Goal: Find specific page/section: Locate a particular part of the current website

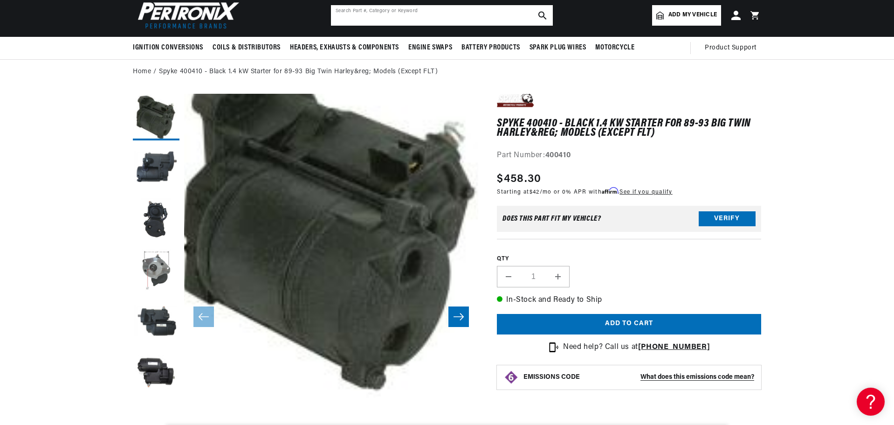
click at [397, 19] on input "text" at bounding box center [442, 15] width 222 height 21
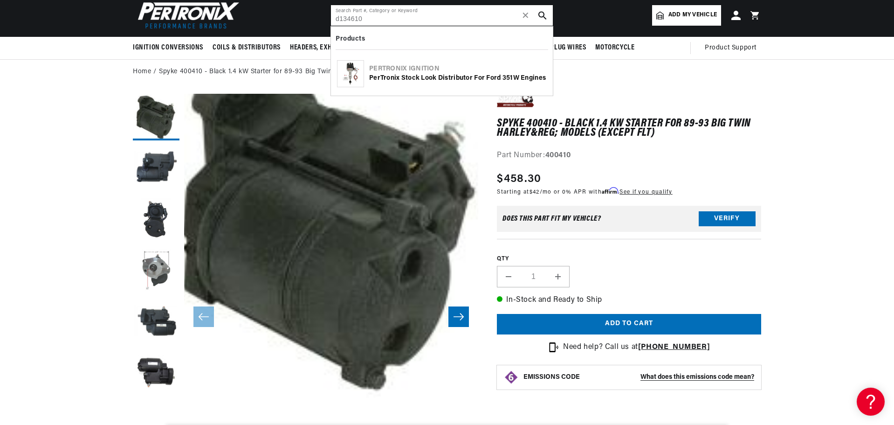
type input "d134610"
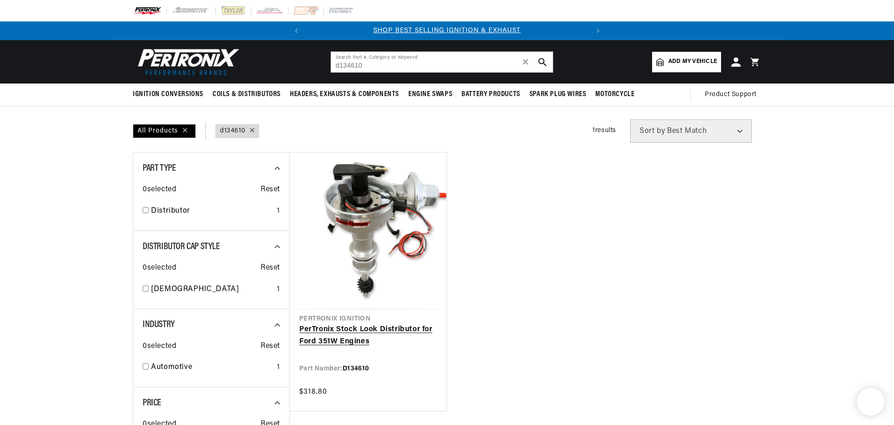
click at [326, 324] on link "PerTronix Stock Look Distributor for Ford 351W Engines" at bounding box center [368, 336] width 138 height 24
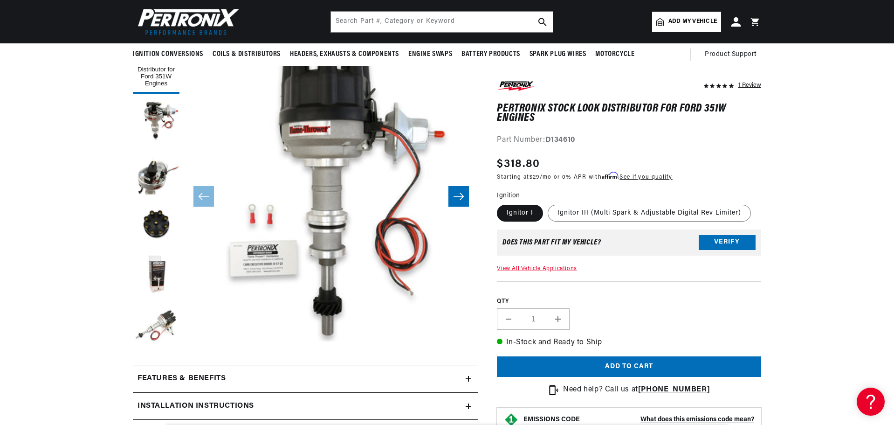
scroll to position [0, 283]
